Goal: Navigation & Orientation: Find specific page/section

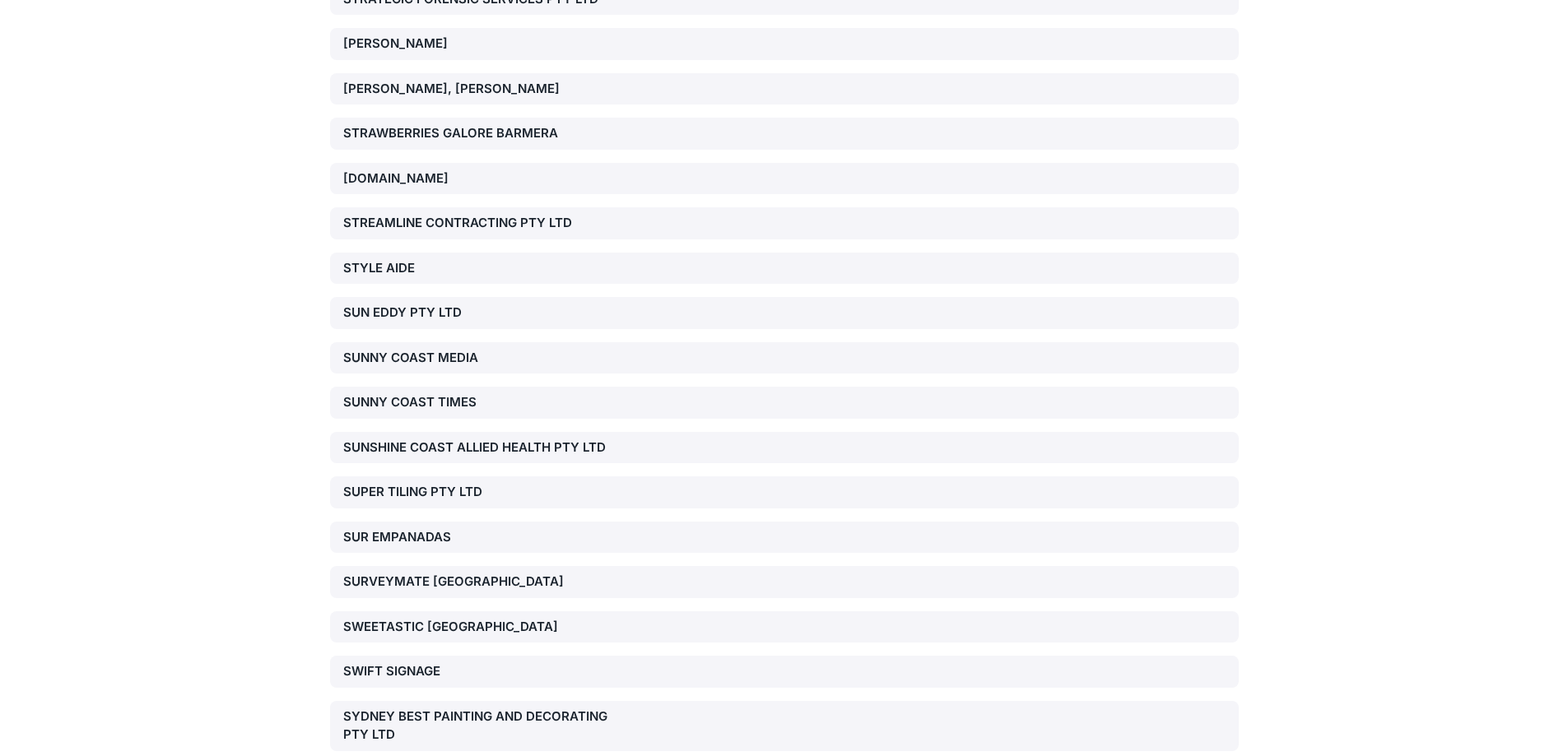
scroll to position [36648, 0]
click at [478, 566] on div "SURVEYMATE [GEOGRAPHIC_DATA]" at bounding box center [784, 582] width 908 height 32
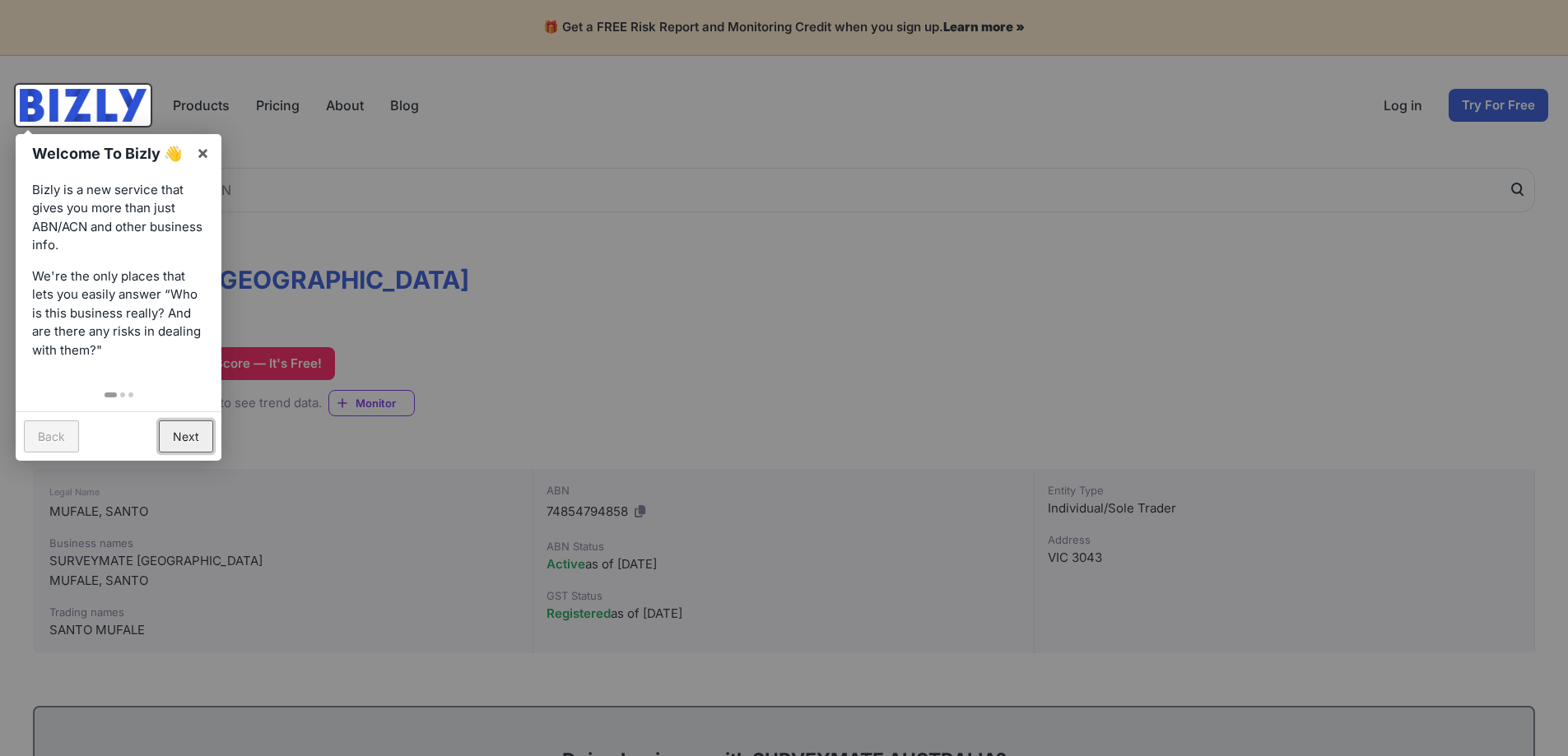
drag, startPoint x: 539, startPoint y: 239, endPoint x: 194, endPoint y: 437, distance: 397.8
click at [191, 438] on link "Next" at bounding box center [186, 437] width 54 height 32
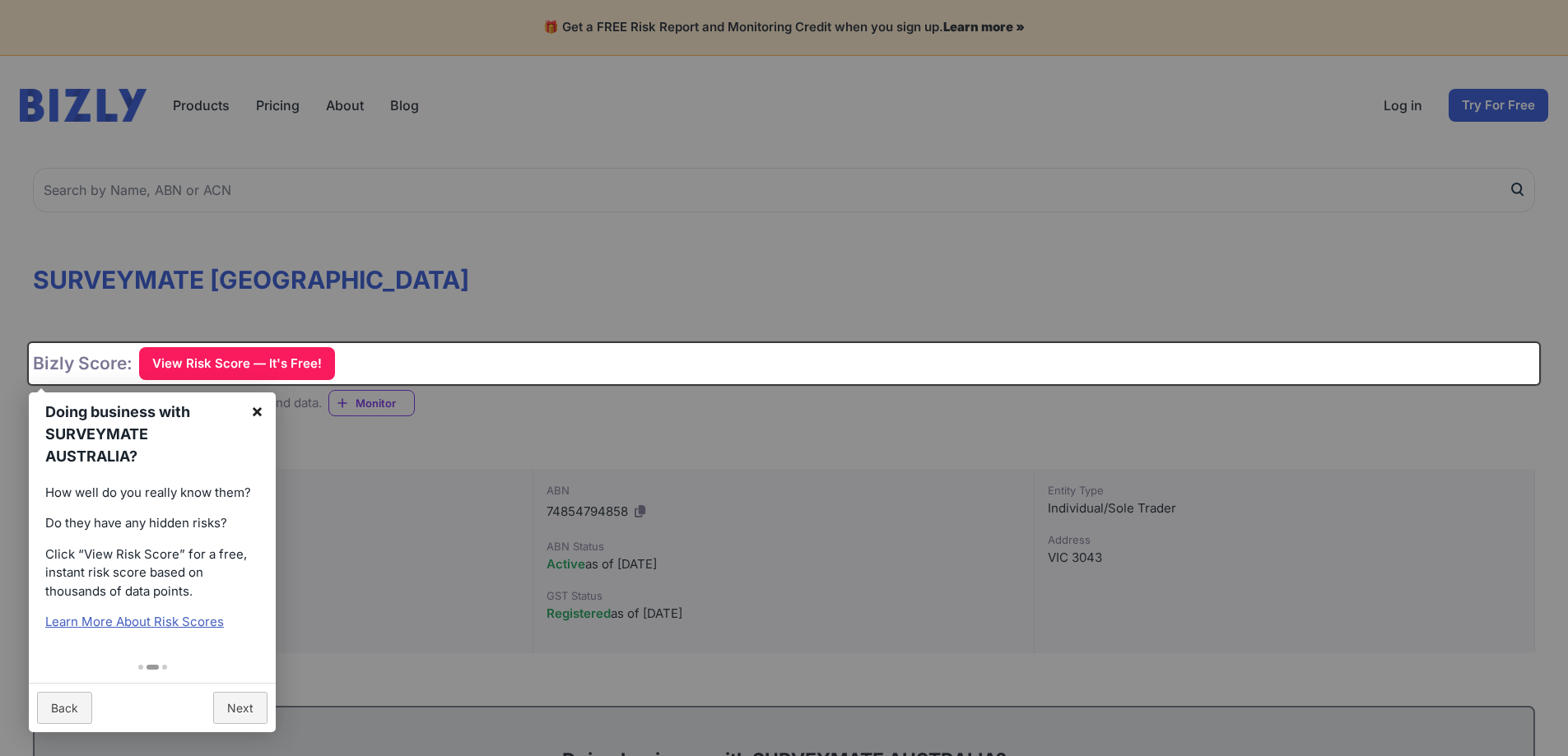
click at [254, 399] on link "×" at bounding box center [256, 410] width 37 height 37
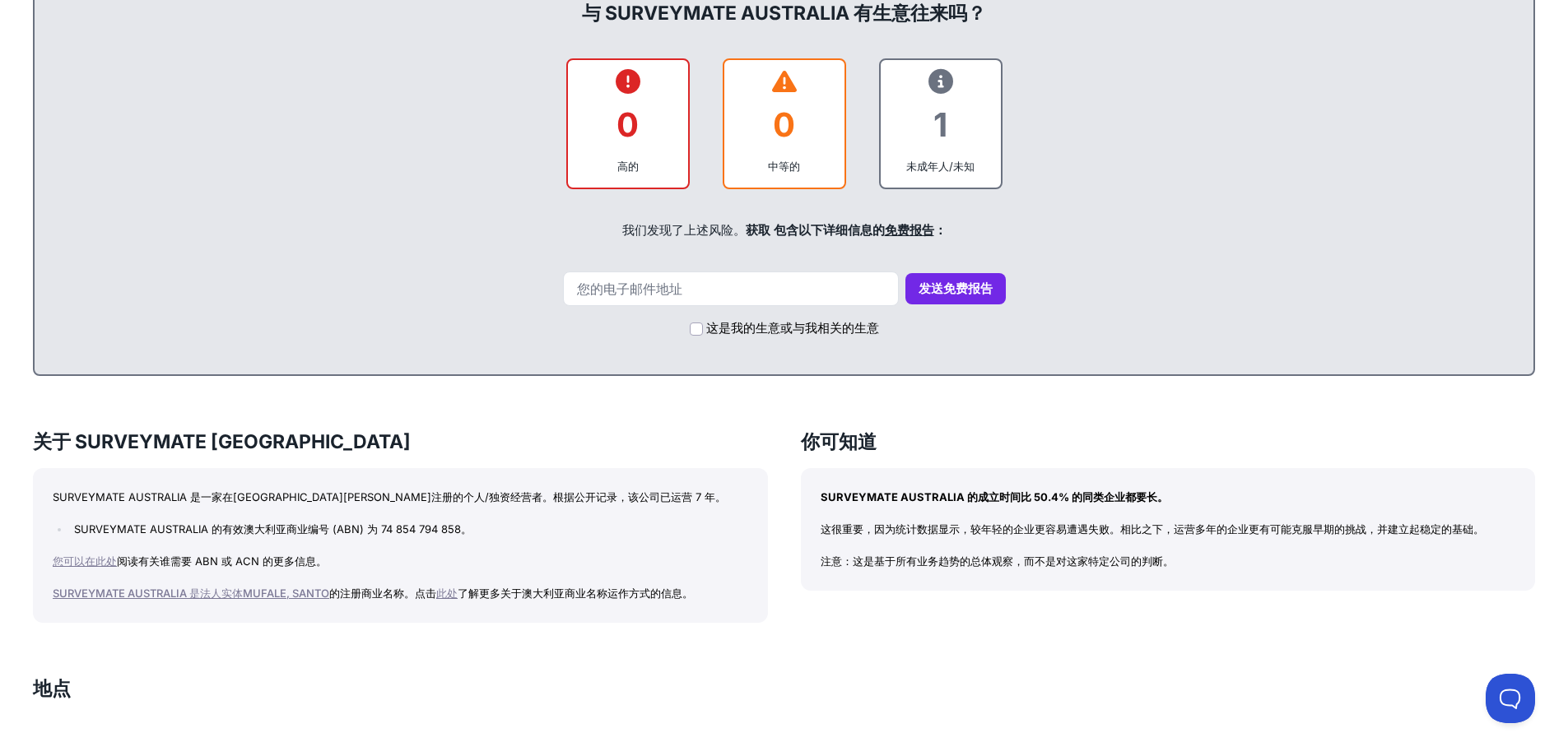
scroll to position [741, 0]
